Goal: Task Accomplishment & Management: Manage account settings

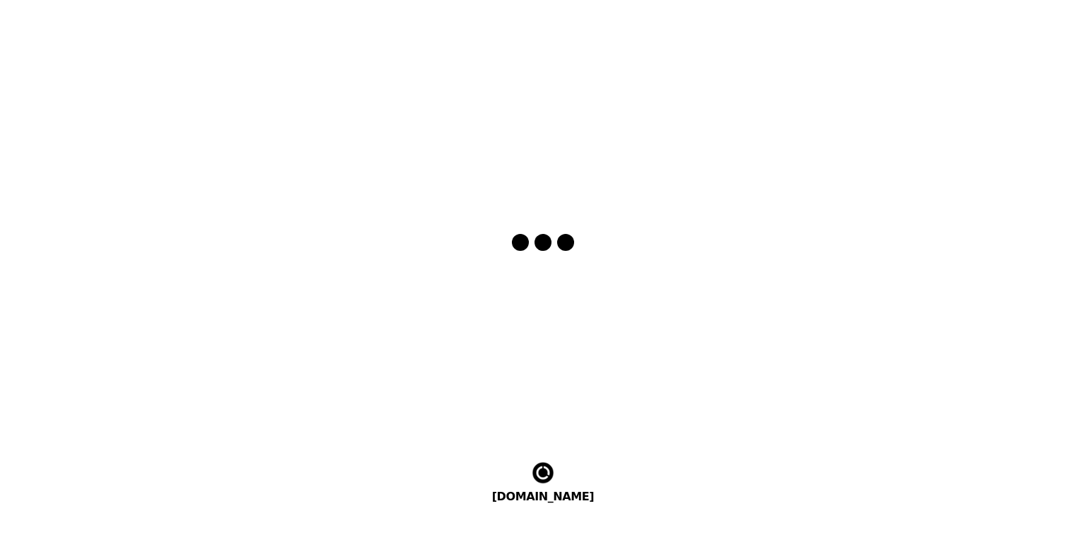
select select "en"
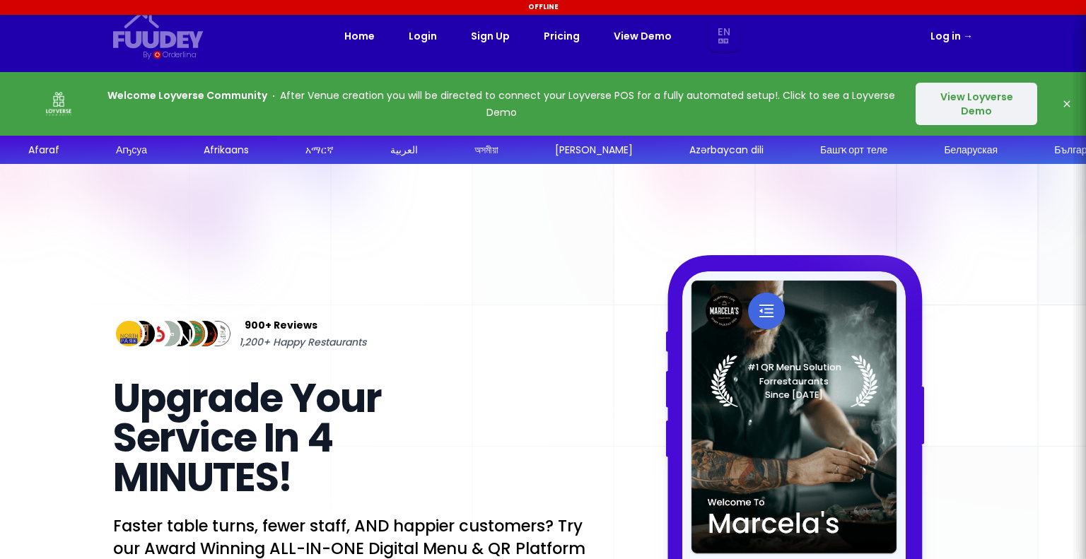
select select "en"
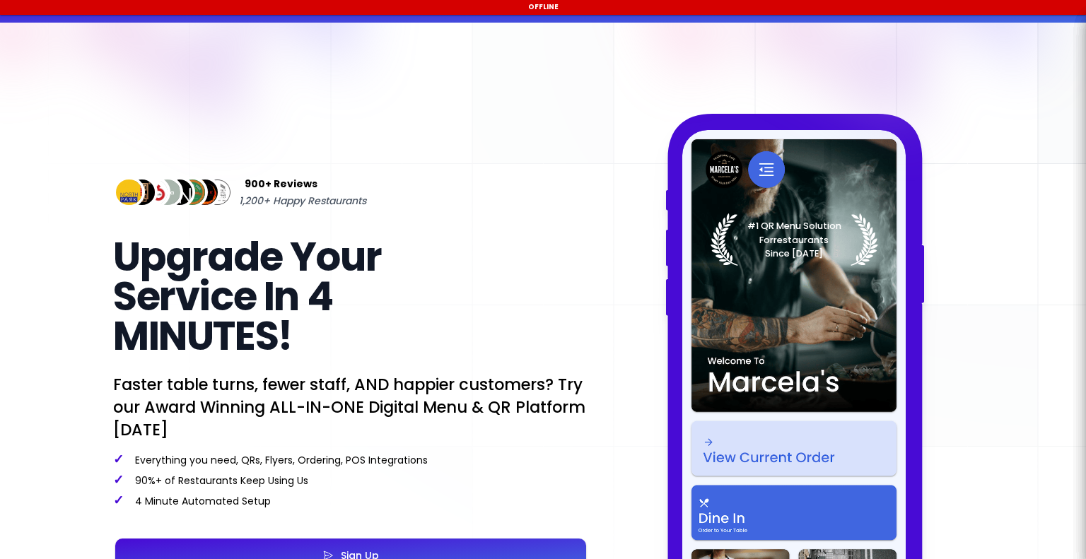
select select "en"
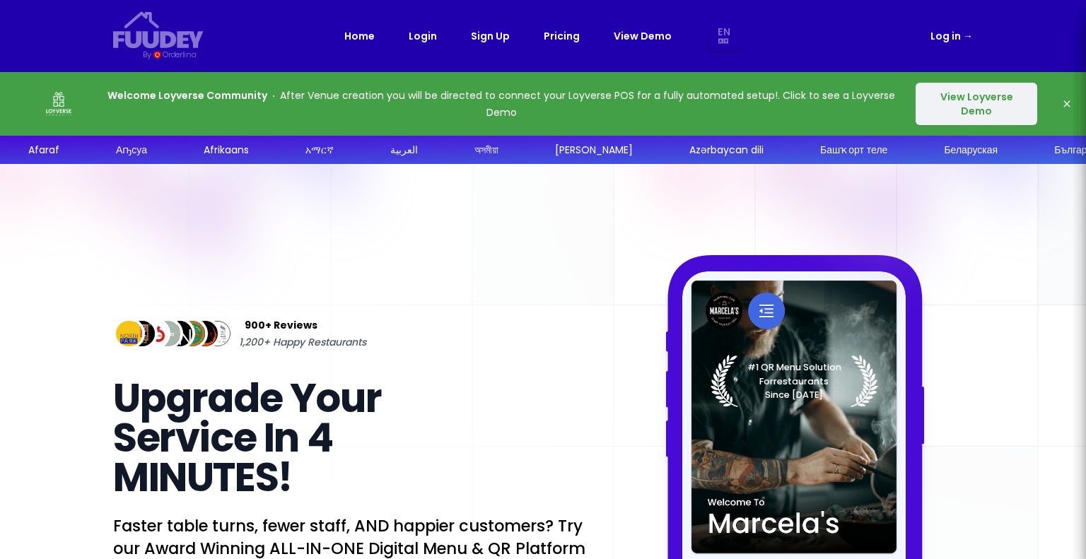
click at [429, 43] on link "Login" at bounding box center [423, 36] width 28 height 17
select select "en"
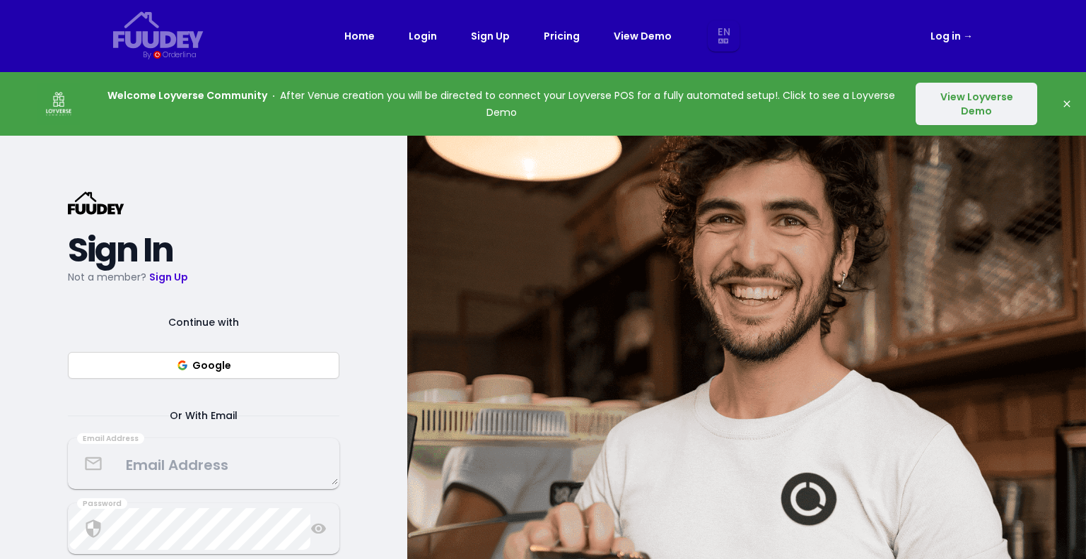
click at [429, 37] on link "Login" at bounding box center [423, 36] width 28 height 17
select select "en"
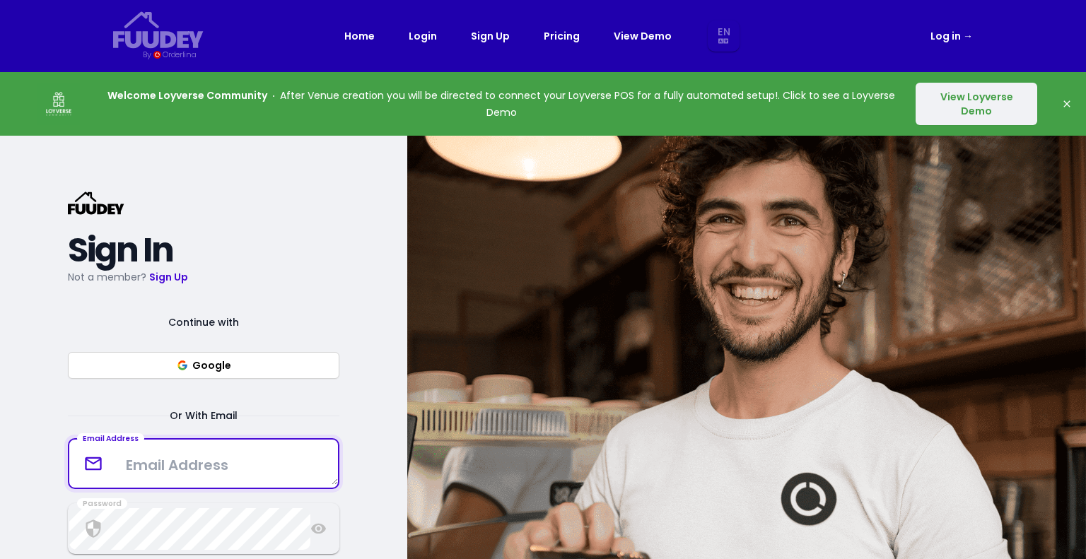
click at [206, 458] on textarea at bounding box center [203, 464] width 269 height 42
select select "en"
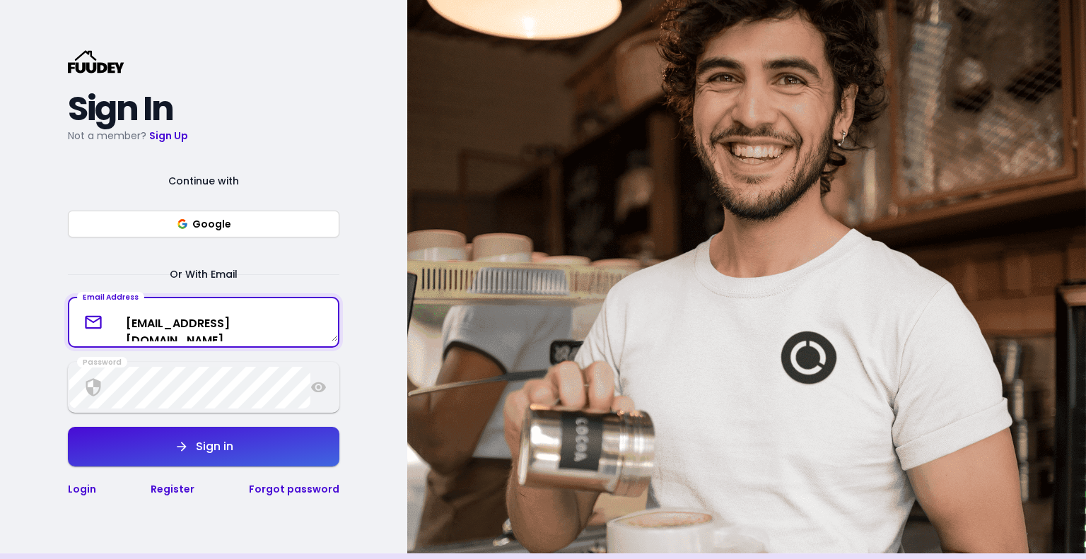
click at [310, 339] on textarea "[EMAIL_ADDRESS][DOMAIN_NAME]" at bounding box center [203, 322] width 269 height 37
drag, startPoint x: 295, startPoint y: 333, endPoint x: 0, endPoint y: 333, distance: 295.5
click at [0, 332] on div "{/* Added fill="currentColor" here */} {/* This rectangle defines the backgroun…" at bounding box center [203, 273] width 407 height 559
type textarea "[EMAIL_ADDRESS][DOMAIN_NAME]"
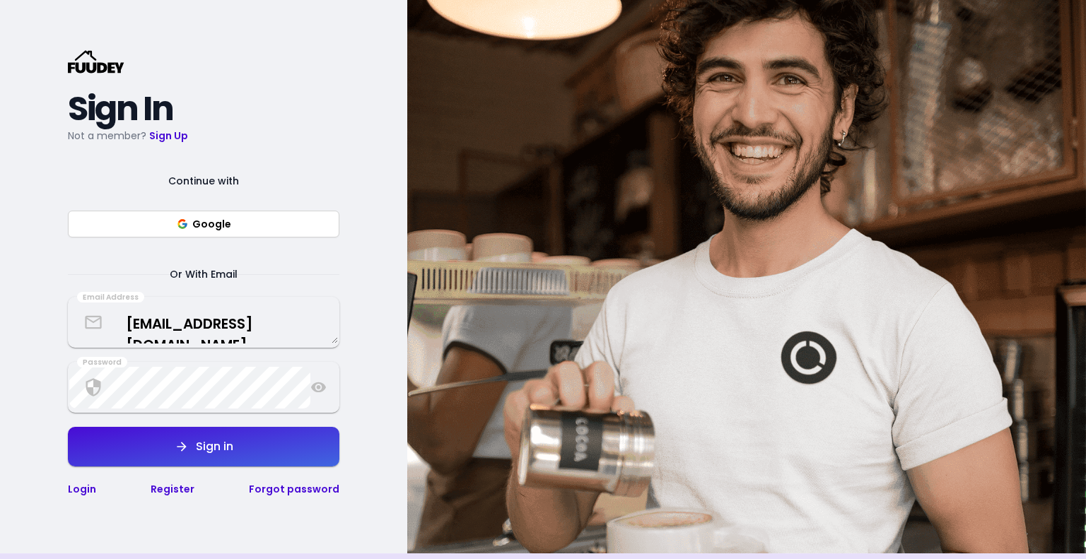
click at [100, 459] on button "Sign in" at bounding box center [203, 447] width 271 height 40
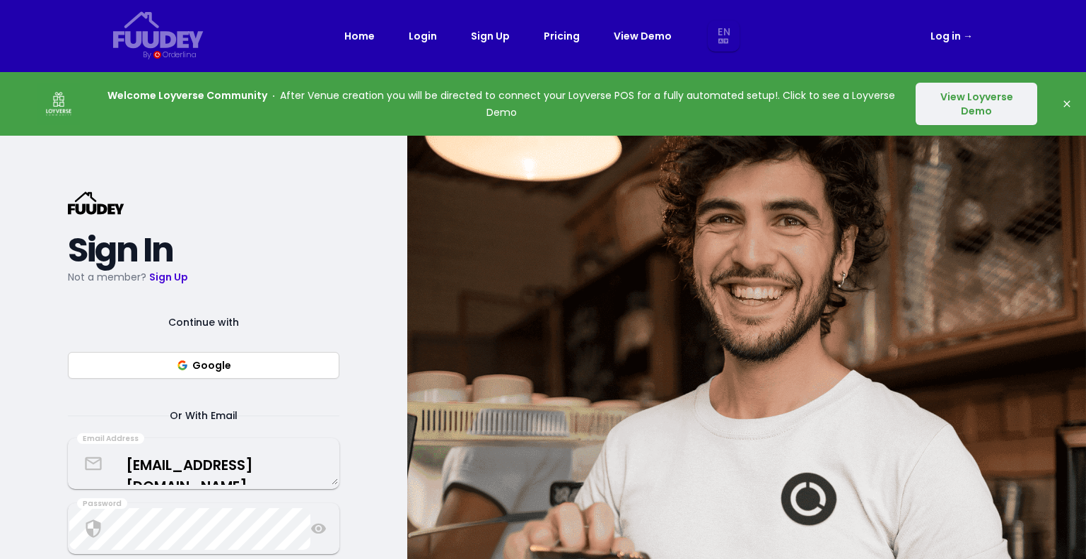
select select "en"
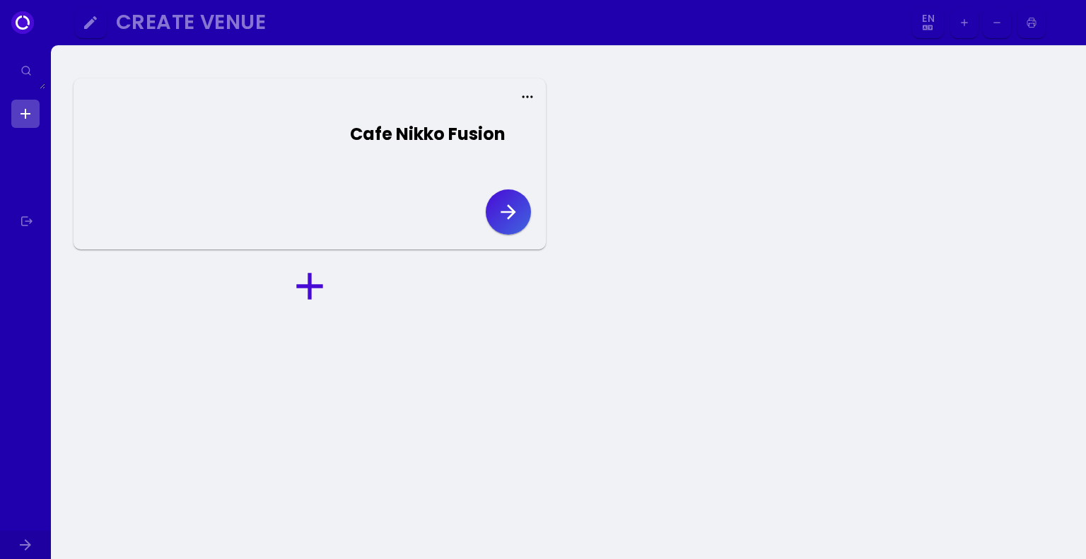
select select "en"
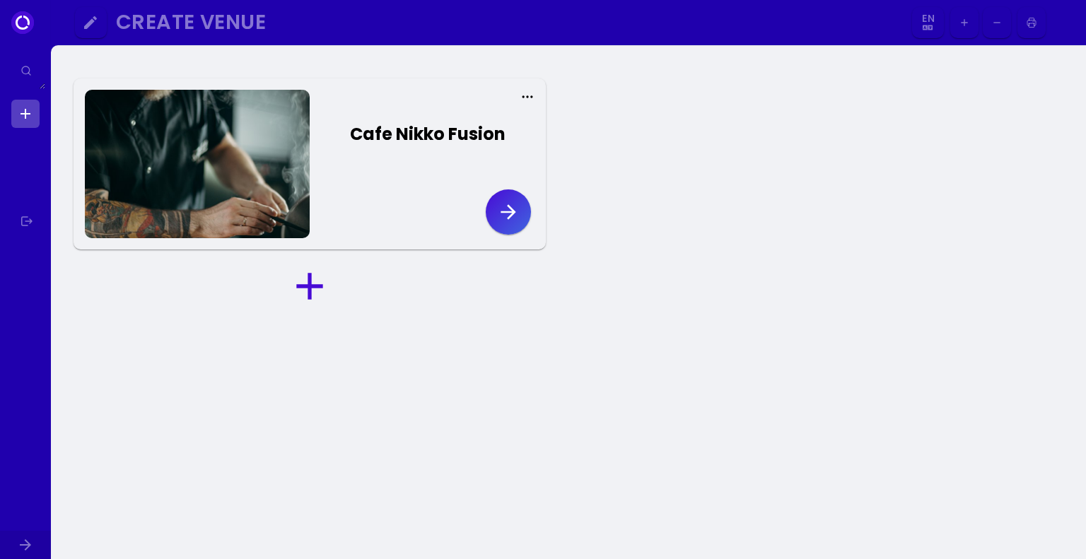
click at [512, 212] on icon "button" at bounding box center [507, 211] width 15 height 15
select select "en"
